Goal: Find contact information: Find contact information

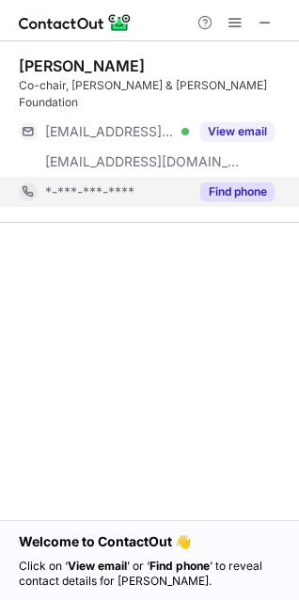
click at [249, 183] on button "Find phone" at bounding box center [237, 192] width 74 height 19
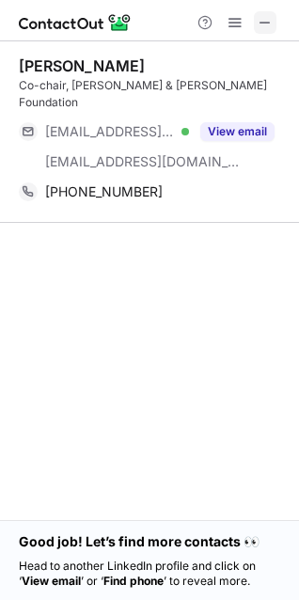
click at [266, 20] on span at bounding box center [265, 22] width 15 height 15
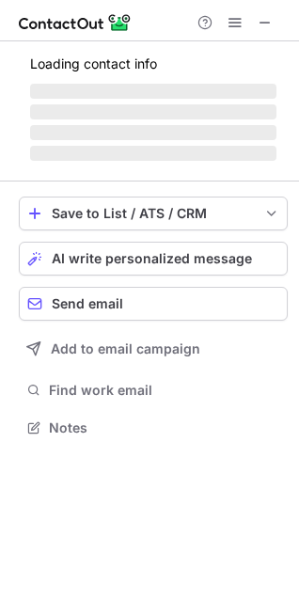
scroll to position [425, 299]
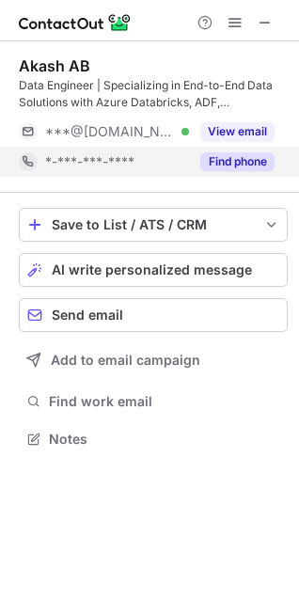
click at [221, 163] on button "Find phone" at bounding box center [237, 161] width 74 height 19
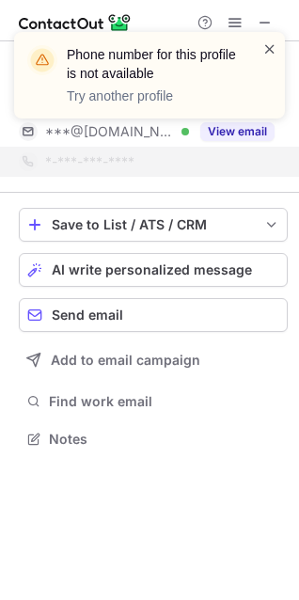
click at [270, 44] on span at bounding box center [270, 49] width 15 height 19
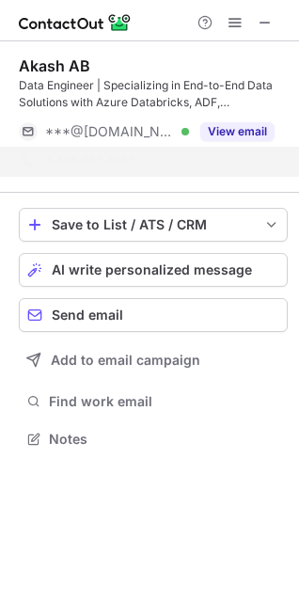
scroll to position [395, 299]
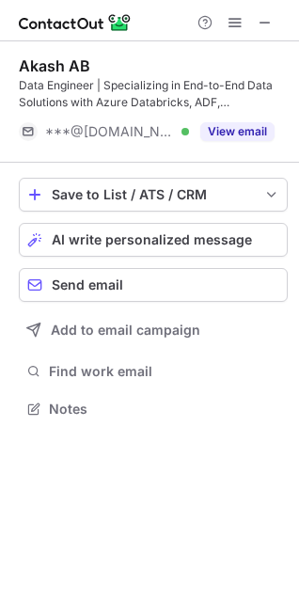
click at [233, 134] on div "Phone number for this profile is not available Try another profile Akash AB Dat…" at bounding box center [149, 300] width 299 height 600
click at [233, 134] on button "View email" at bounding box center [237, 131] width 74 height 19
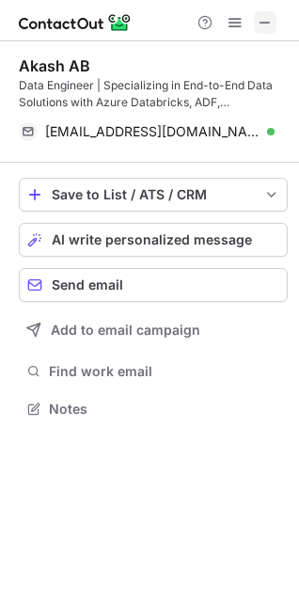
click at [264, 30] on span at bounding box center [265, 22] width 15 height 15
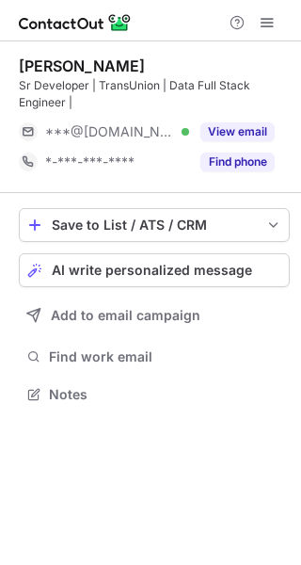
scroll to position [380, 301]
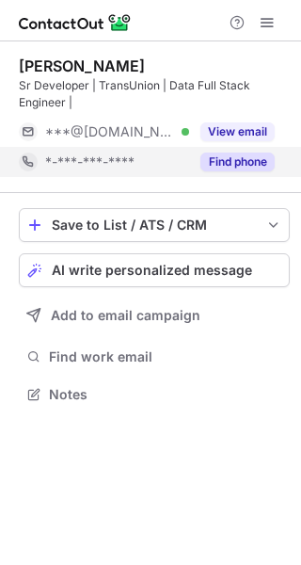
click at [220, 167] on button "Find phone" at bounding box center [237, 161] width 74 height 19
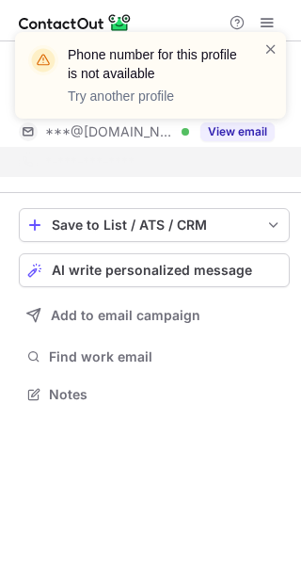
scroll to position [350, 301]
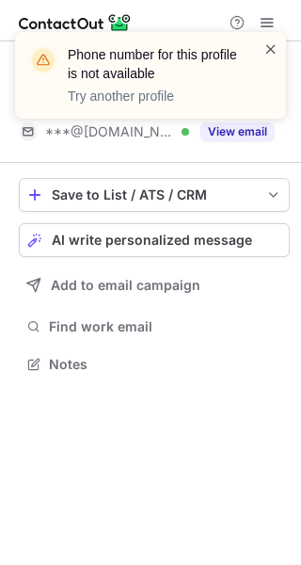
click at [274, 46] on span at bounding box center [270, 49] width 15 height 19
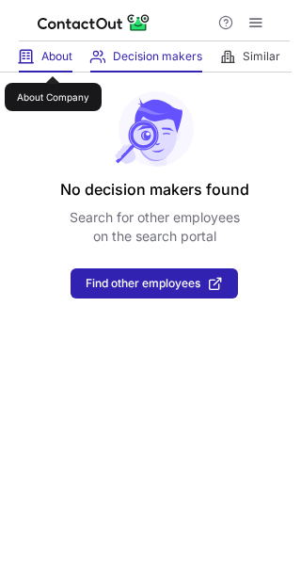
click at [53, 59] on span "About" at bounding box center [56, 56] width 31 height 15
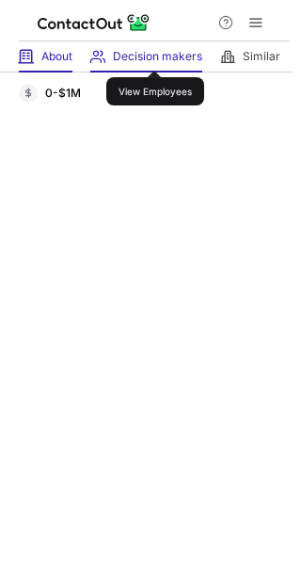
click at [151, 56] on span "Decision makers" at bounding box center [157, 56] width 89 height 15
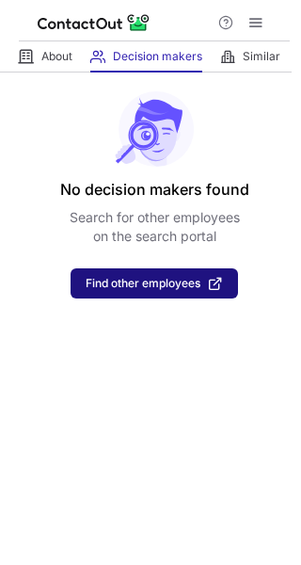
click at [148, 289] on span "Find other employees" at bounding box center [143, 283] width 115 height 13
